Goal: Task Accomplishment & Management: Use online tool/utility

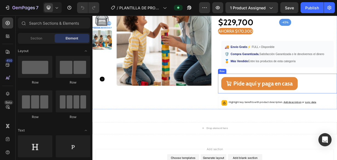
scroll to position [66, 0]
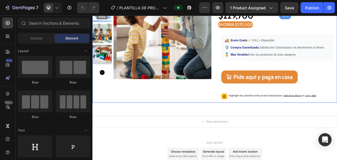
click at [256, 91] on div "Product Images Plantilla de producto Product Title Title Line DE: Heading $400,…" at bounding box center [256, 51] width 329 height 163
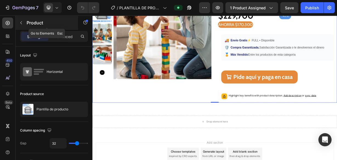
click at [20, 19] on button "button" at bounding box center [21, 22] width 9 height 9
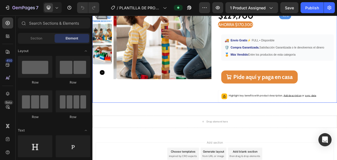
click at [231, 110] on div "Product Images" at bounding box center [172, 51] width 160 height 163
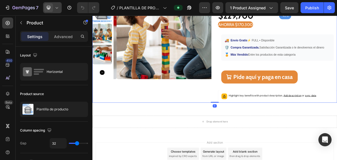
click at [58, 8] on icon at bounding box center [56, 7] width 5 height 5
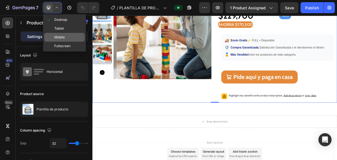
click at [55, 38] on span "Mobile" at bounding box center [59, 37] width 10 height 5
type input "0"
type input "100%"
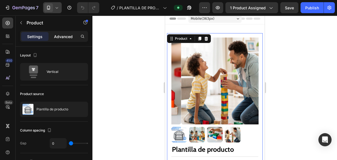
scroll to position [1, 0]
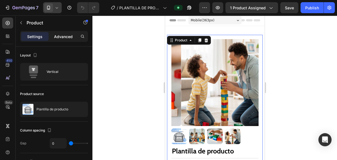
click at [61, 36] on p "Advanced" at bounding box center [63, 37] width 19 height 6
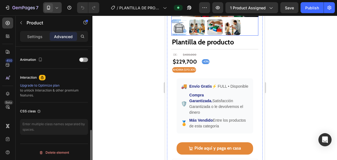
scroll to position [110, 0]
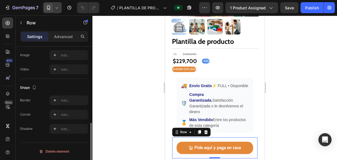
click at [176, 140] on div "Pide aquí y paga en casa Button Row 0" at bounding box center [214, 147] width 85 height 21
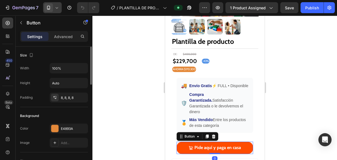
click at [178, 142] on button "Pide aquí y paga en casa" at bounding box center [214, 148] width 76 height 12
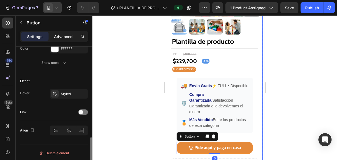
click at [63, 38] on p "Advanced" at bounding box center [63, 37] width 19 height 6
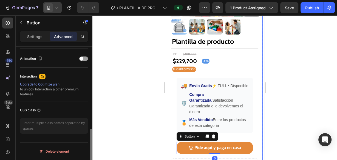
scroll to position [235, 0]
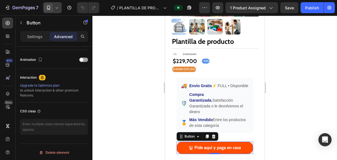
click at [249, 143] on button "Pide aquí y paga en casa" at bounding box center [214, 148] width 76 height 12
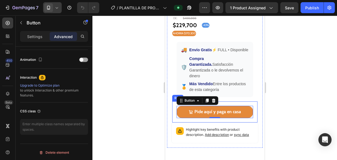
scroll to position [154, 0]
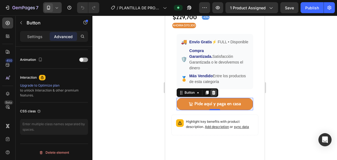
click at [215, 90] on icon at bounding box center [213, 92] width 4 height 4
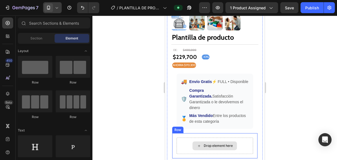
scroll to position [110, 0]
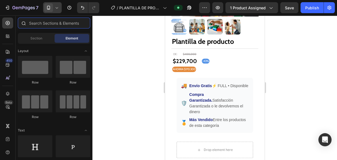
click at [35, 25] on input "text" at bounding box center [54, 23] width 72 height 11
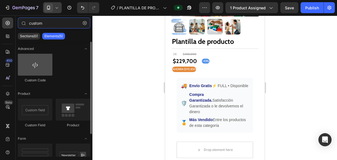
type input "custom"
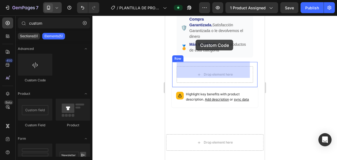
scroll to position [176, 0]
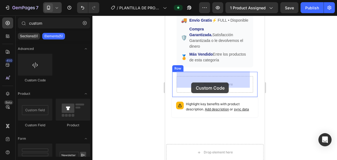
drag, startPoint x: 201, startPoint y: 85, endPoint x: 191, endPoint y: 82, distance: 9.8
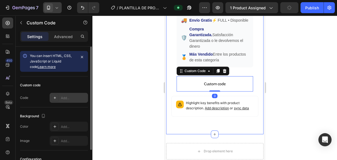
click at [78, 99] on div "Add..." at bounding box center [74, 98] width 26 height 5
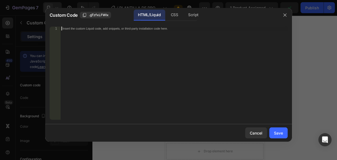
click at [123, 43] on div "Insert the custom Liquid code, add snippets, or third-party installation code h…" at bounding box center [173, 77] width 227 height 101
paste textarea "<div class="_rsi-cod-form-is-gempage"></div><div class="_rsi-cod-form-gempages-…"
type textarea "<div class="_rsi-cod-form-is-gempage"></div><div class="_rsi-cod-form-gempages-…"
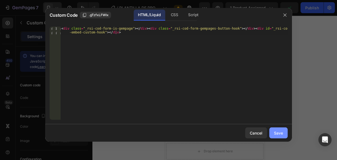
click at [275, 131] on div "Save" at bounding box center [278, 133] width 9 height 6
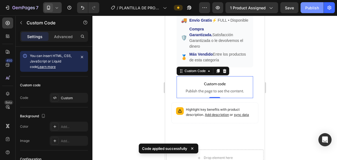
click at [315, 10] on div "Publish" at bounding box center [312, 8] width 14 height 6
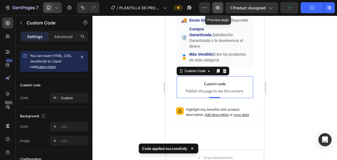
click at [219, 9] on icon "button" at bounding box center [217, 7] width 5 height 5
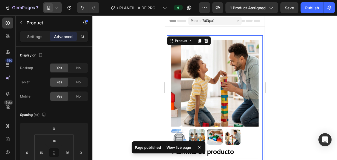
scroll to position [0, 0]
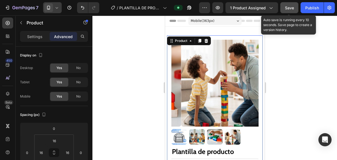
click at [283, 10] on button "Save" at bounding box center [289, 7] width 18 height 11
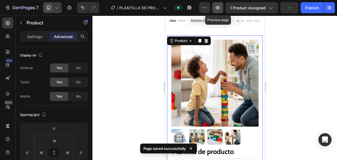
click at [214, 5] on button "button" at bounding box center [217, 7] width 11 height 11
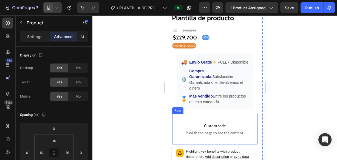
scroll to position [175, 0]
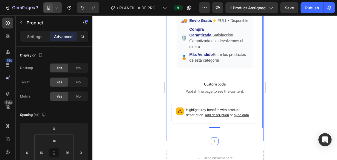
click at [59, 7] on icon at bounding box center [56, 7] width 5 height 5
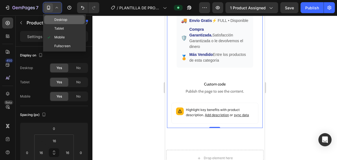
click at [63, 18] on span "Desktop" at bounding box center [60, 19] width 13 height 5
type input "0"
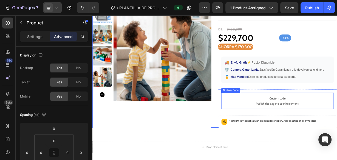
scroll to position [22, 0]
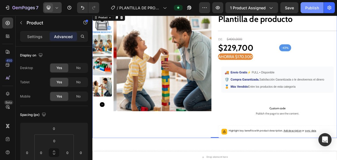
click at [312, 8] on div "Publish" at bounding box center [312, 8] width 14 height 6
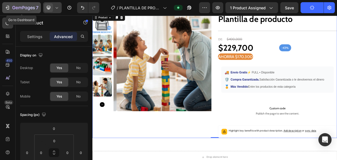
click at [9, 7] on icon "button" at bounding box center [7, 7] width 5 height 5
